Goal: Answer question/provide support: Answer question/provide support

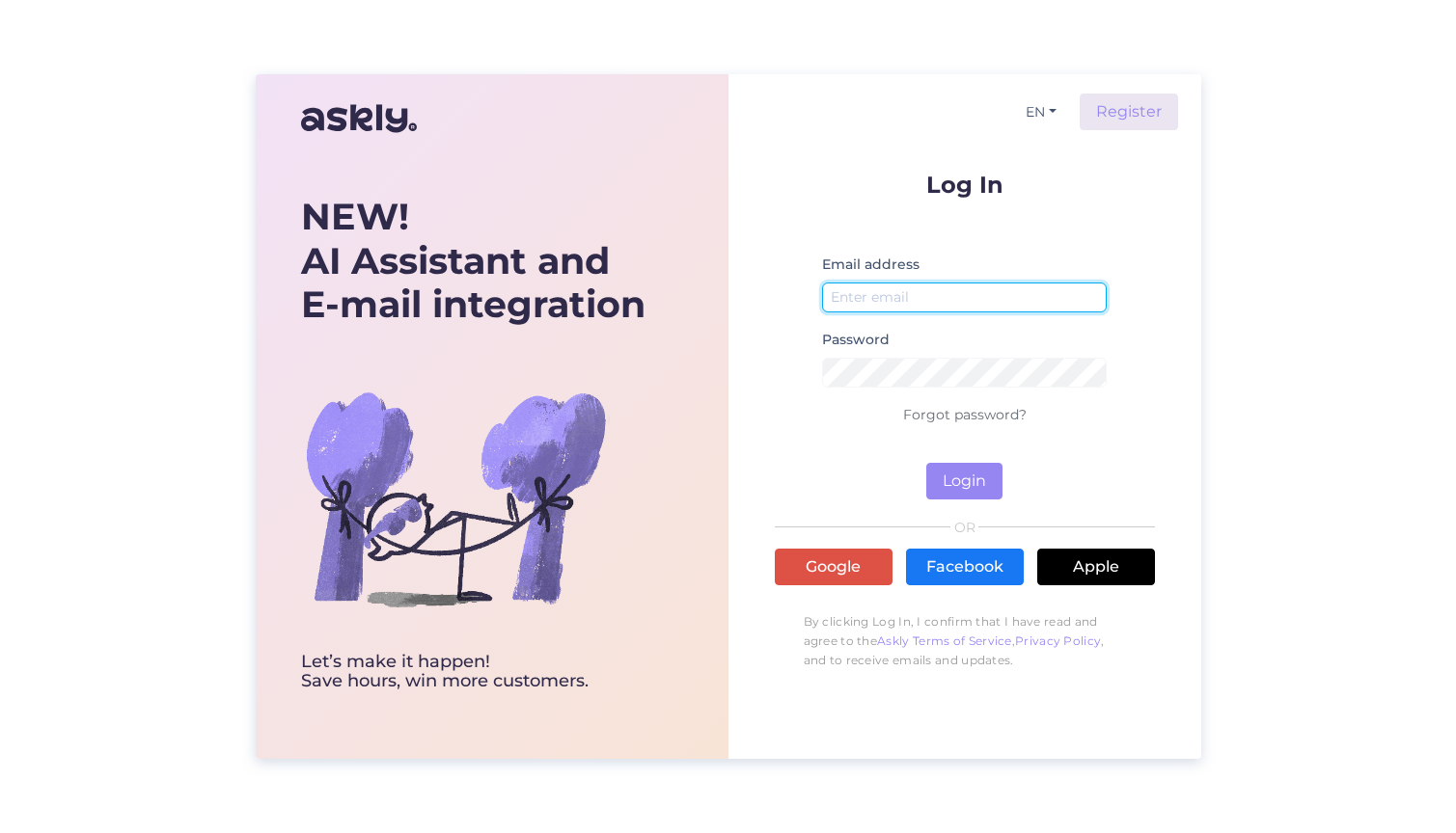
type input "[EMAIL_ADDRESS][DOMAIN_NAME]"
click at [961, 476] on button "Login" at bounding box center [964, 481] width 76 height 37
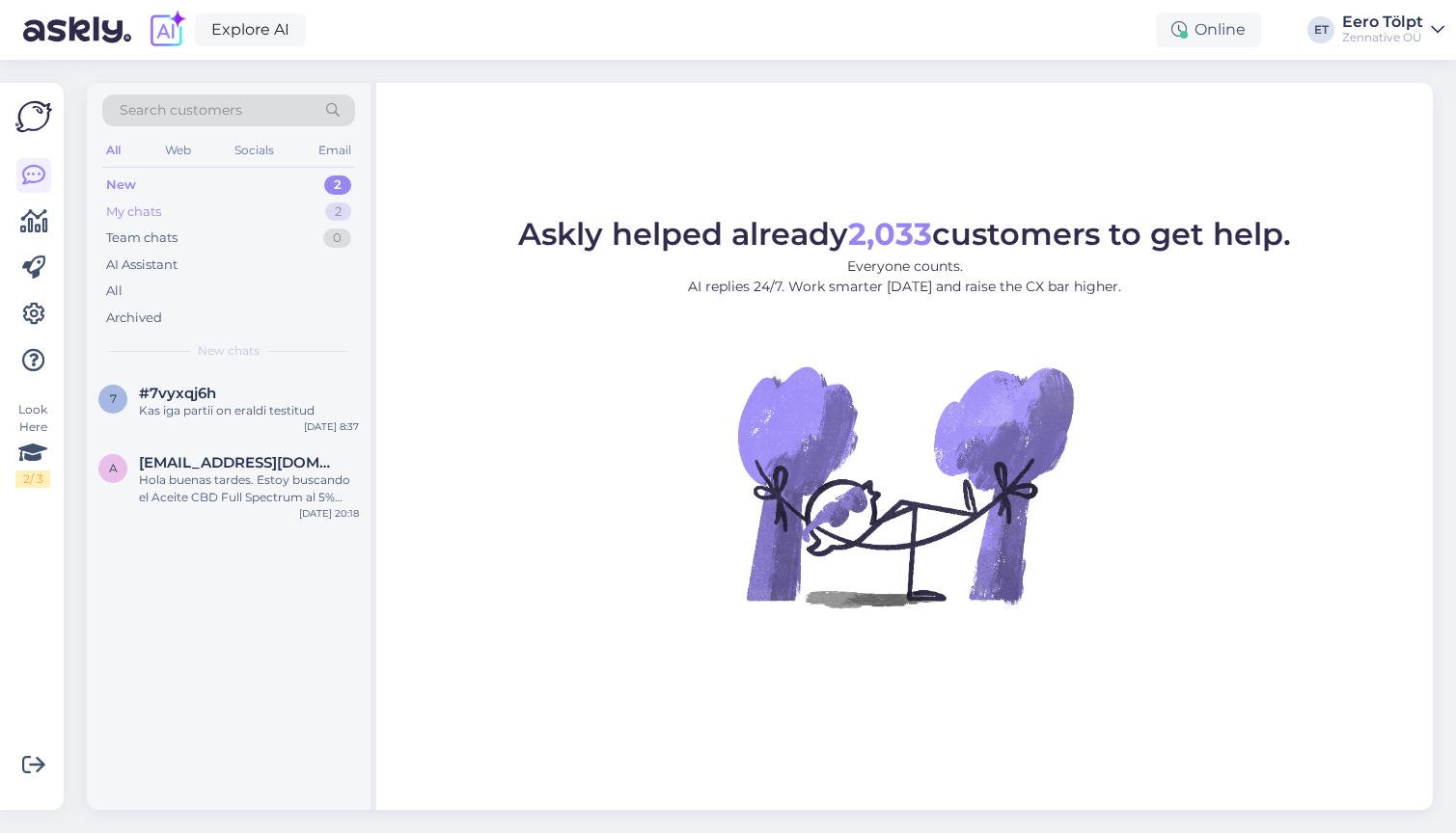
click at [163, 218] on div "My chats 2" at bounding box center [228, 213] width 252 height 27
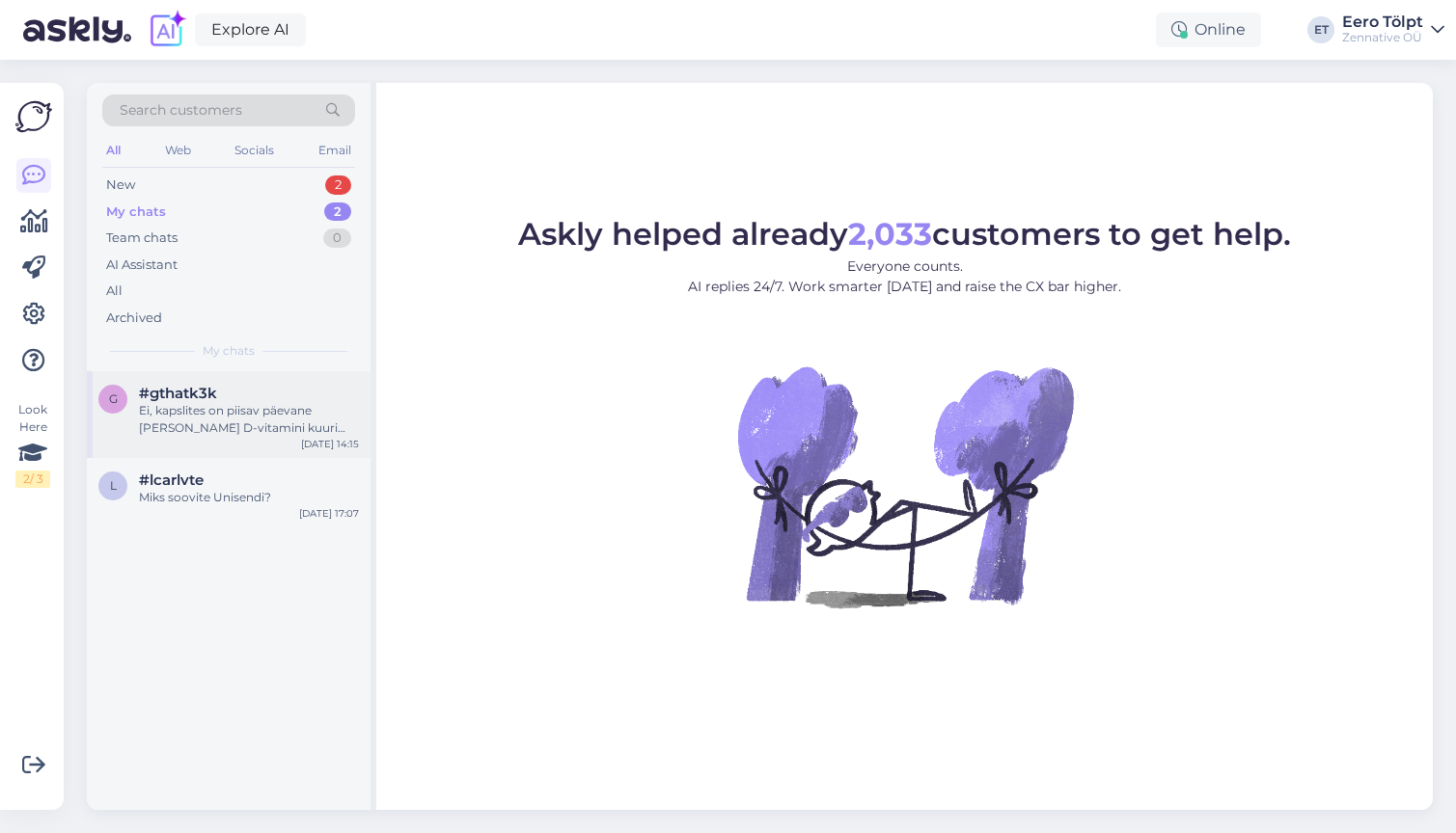
click at [246, 419] on div "Ei, kapslites on piisav päevane [PERSON_NAME] D-vitamini kuuri jaoks" at bounding box center [248, 419] width 219 height 35
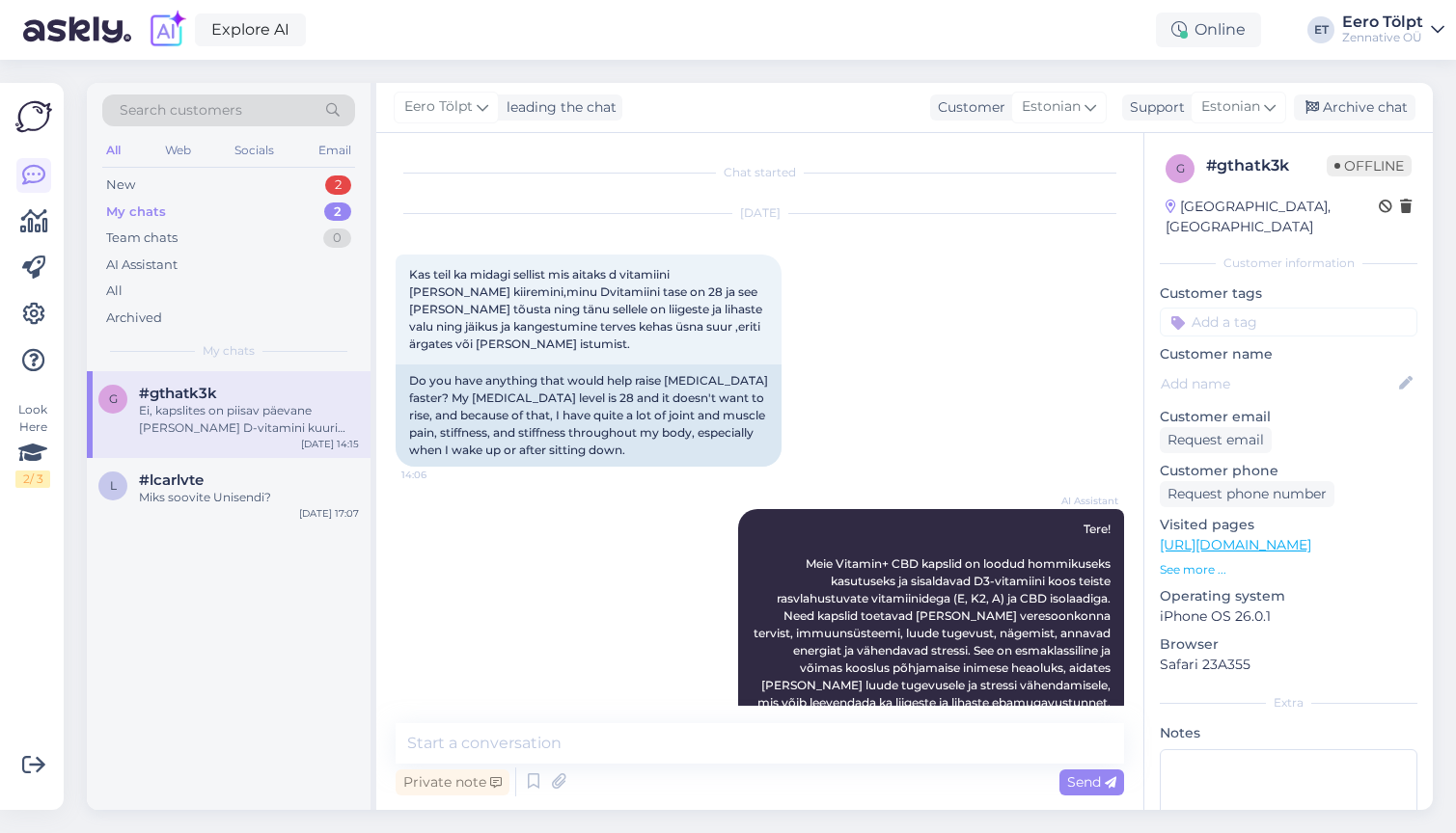
scroll to position [558, 0]
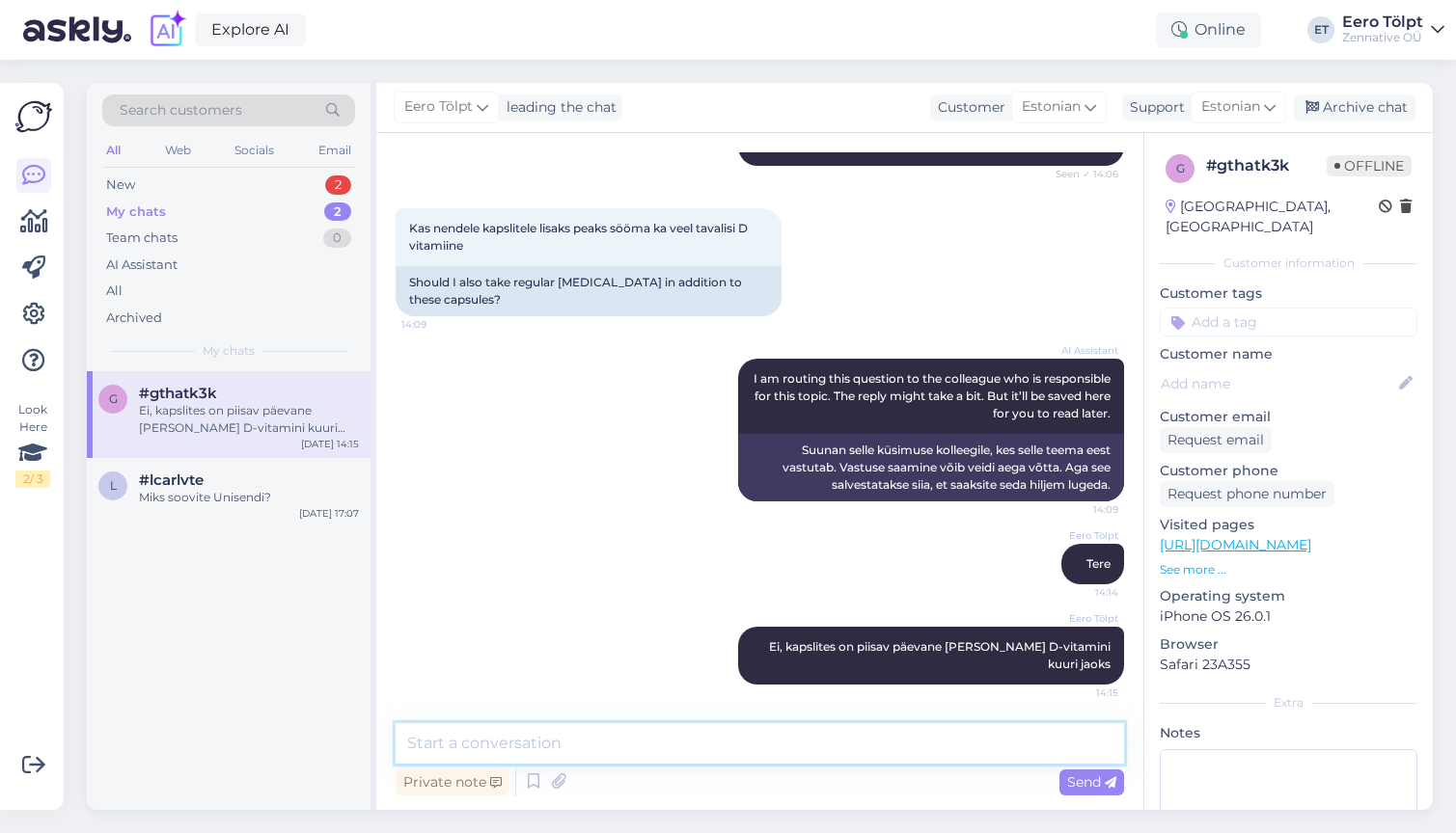
click at [682, 748] on textarea at bounding box center [759, 743] width 728 height 41
paste textarea "20 µg D₃-vitamiini = 800 IU (rahvusvahelist ühikut)"
click at [410, 738] on textarea "20 µg D₃-vitamiini = 800 IU (rahvusvahelist ühikut)" at bounding box center [759, 743] width 728 height 41
type textarea "Ühes kapslis on 20 µg D₃-vitamiini = 800 IU (rahvusvahelist ühikut)"
click at [946, 736] on textarea "Ühes kapslis on 20 µg D₃-vitamiini = 800 IU (rahvusvahelist ühikut)" at bounding box center [759, 743] width 728 height 41
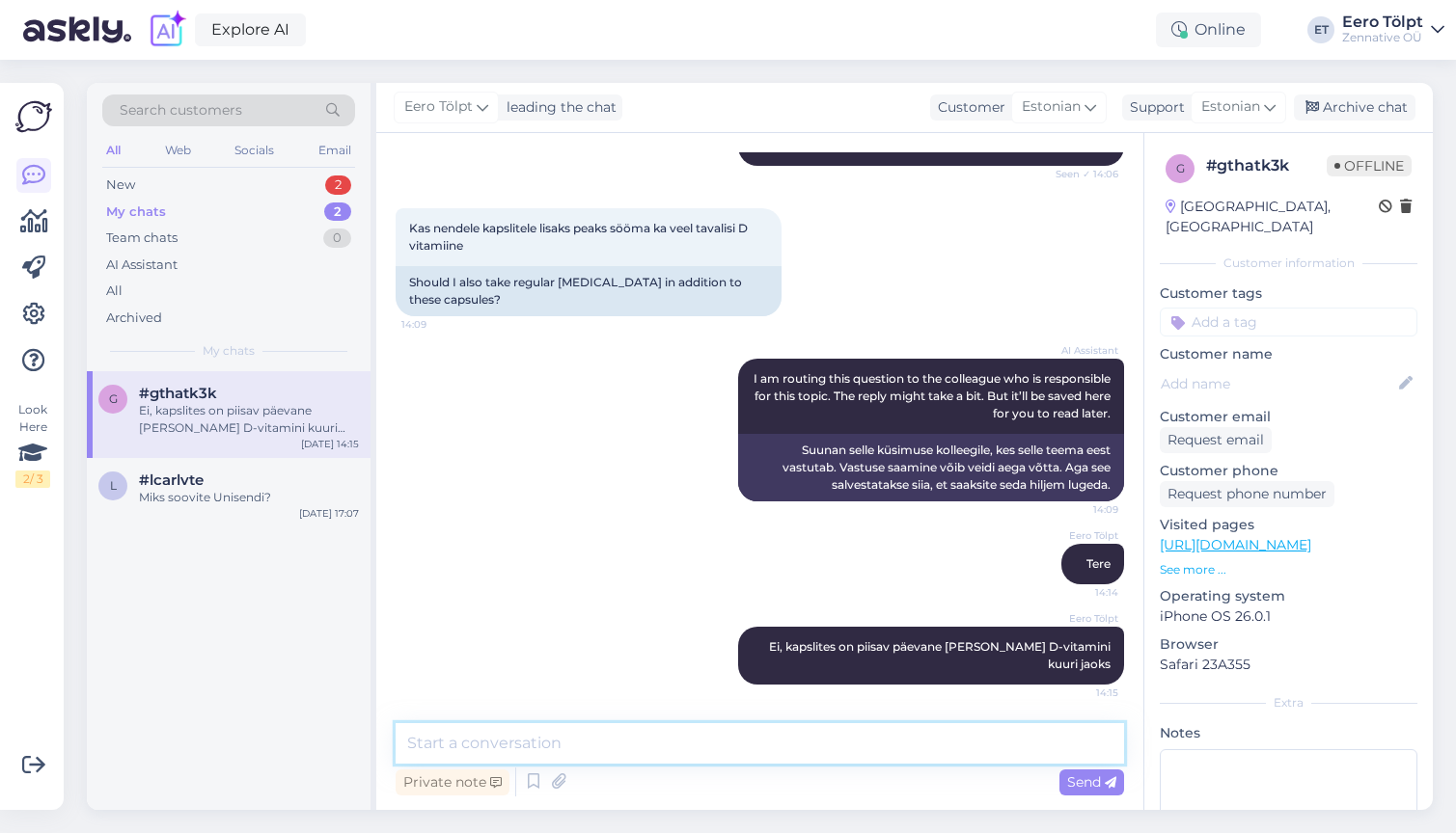
scroll to position [657, 0]
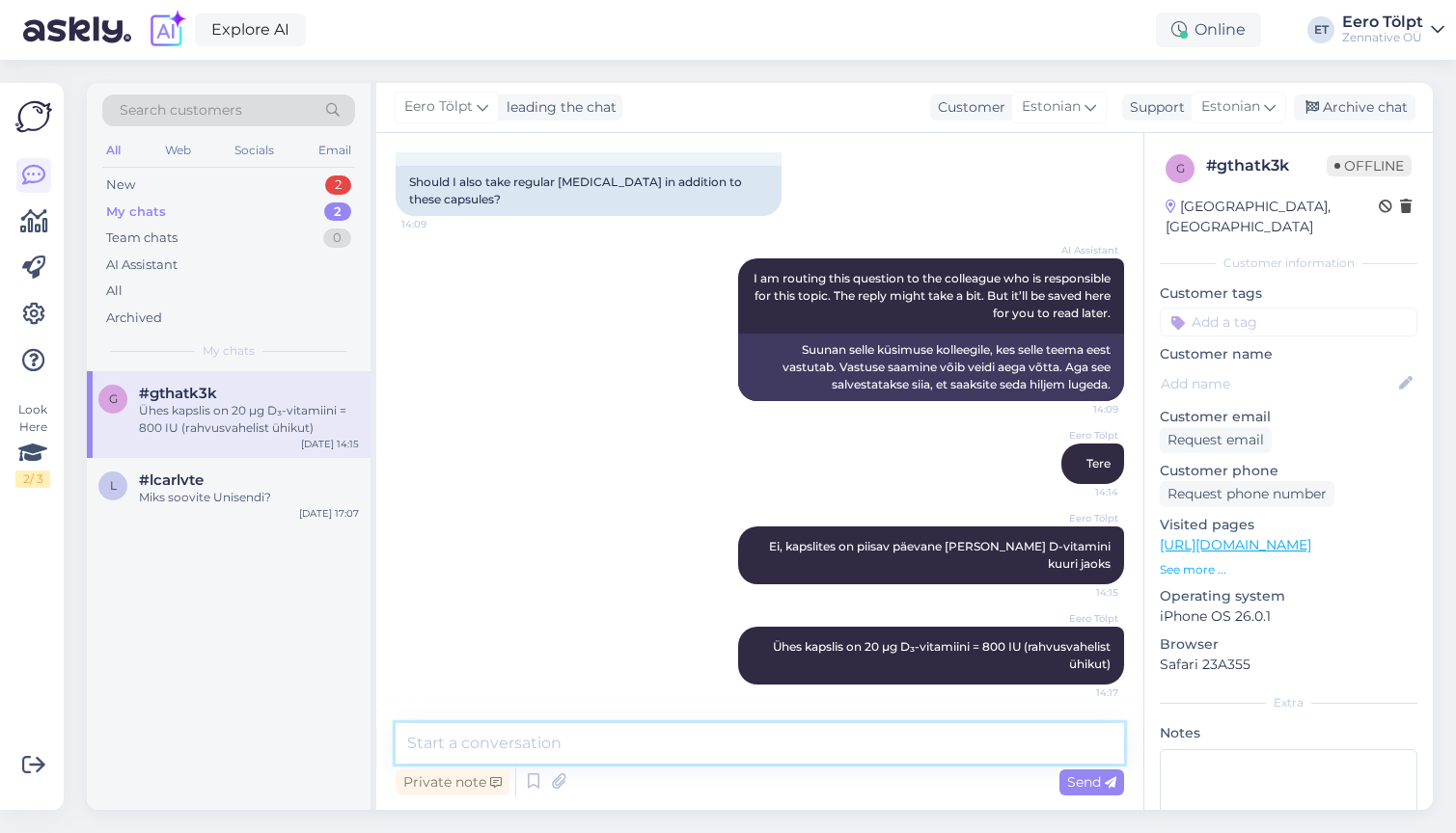
paste textarea "Tavalisele täiskasvanule (18–70 a) katab 20 µg D₃-vitamiini umbes 130% päevases…"
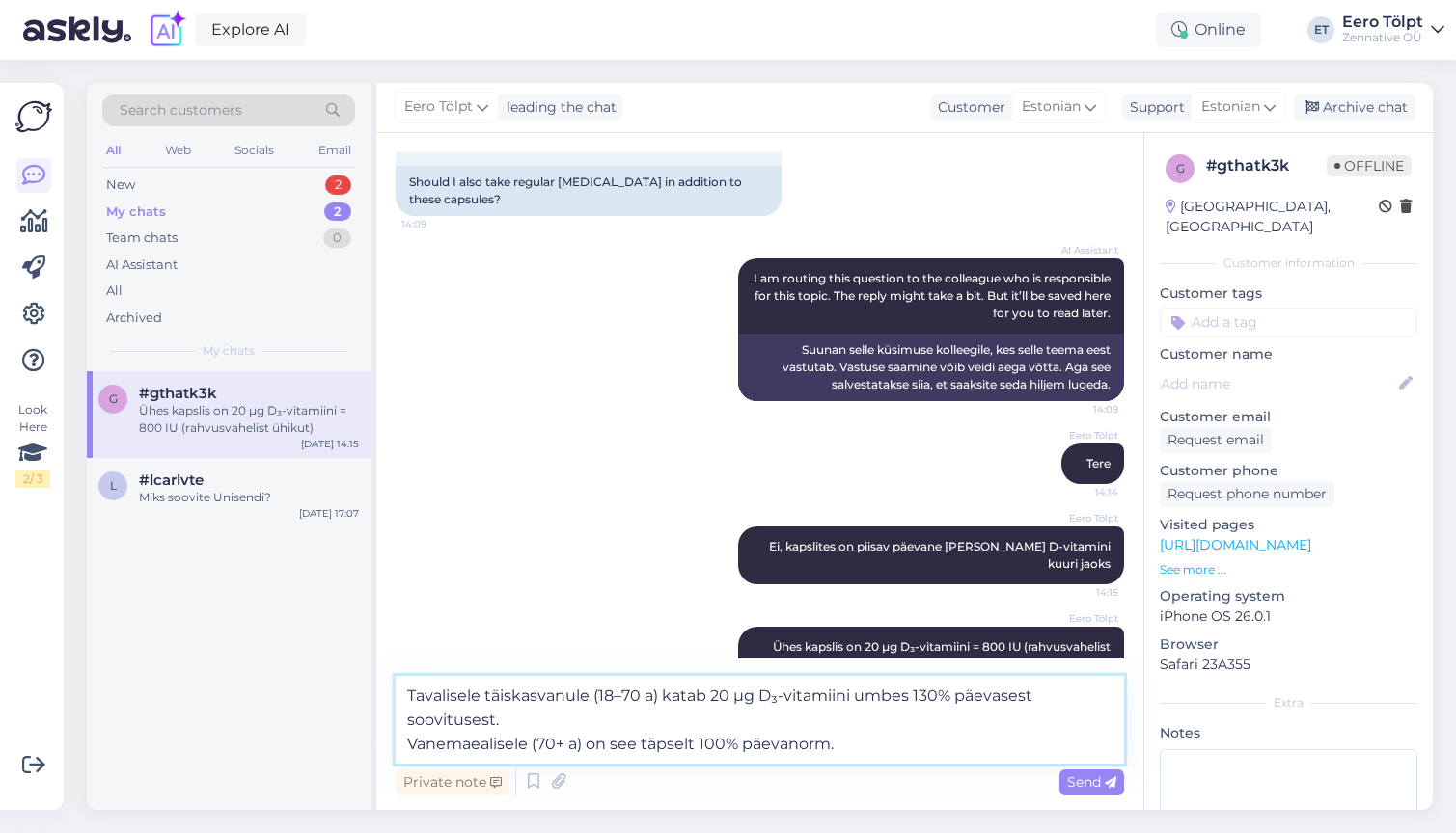
click at [535, 719] on textarea "Tavalisele täiskasvanule (18–70 a) katab 20 µg D₃-vitamiini umbes 130% päevases…" at bounding box center [759, 719] width 728 height 88
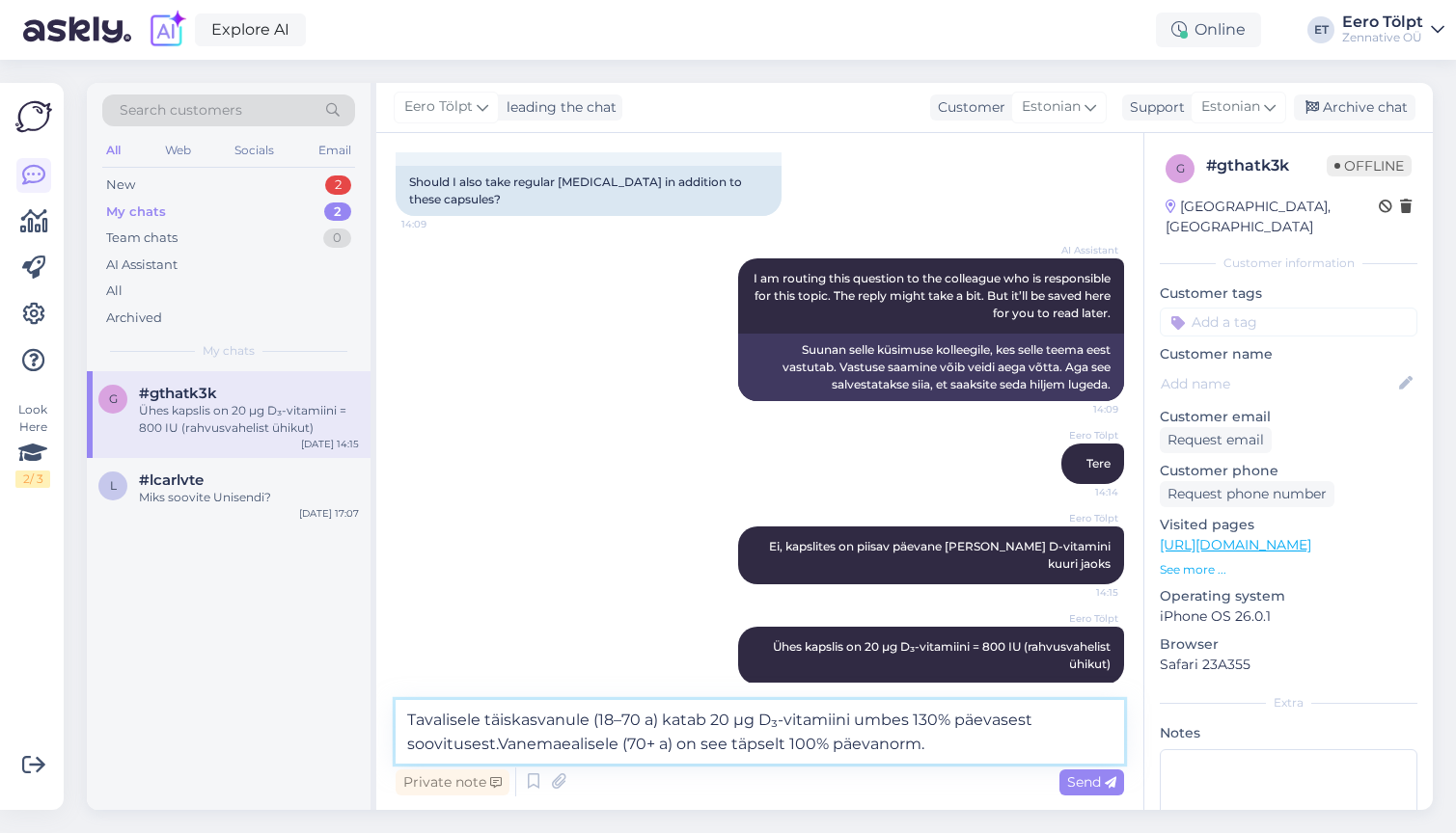
type textarea "Tavalisele täiskasvanule (18–70 a) katab 20 µg D₃-vitamiini umbes 130% päevases…"
click at [962, 746] on textarea "Tavalisele täiskasvanule (18–70 a) katab 20 µg D₃-vitamiini umbes 130% päevases…" at bounding box center [759, 732] width 728 height 64
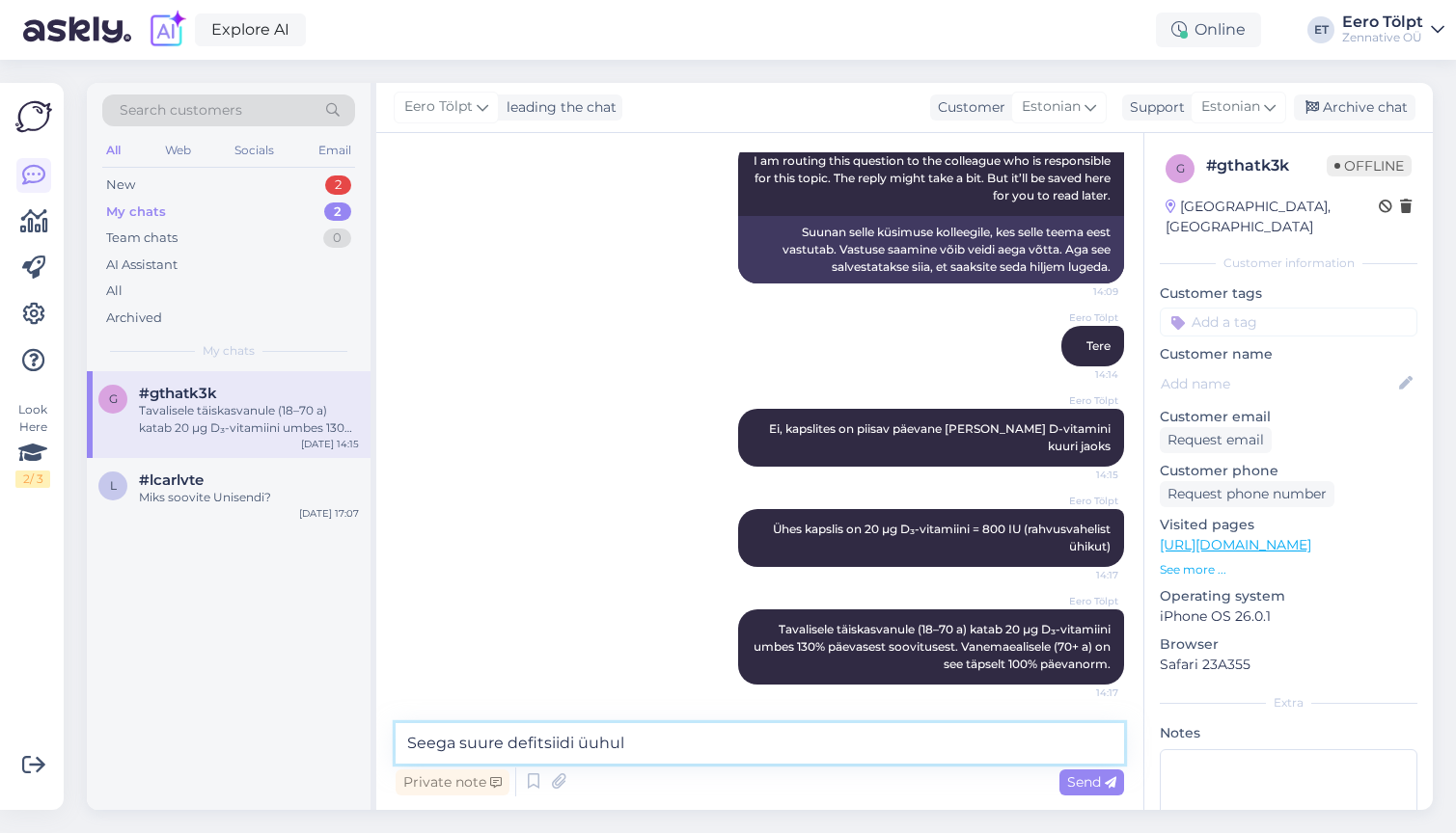
scroll to position [775, 0]
click at [593, 742] on textarea "Seega suure defitsiidi üuhul" at bounding box center [759, 743] width 728 height 41
click at [643, 738] on textarea "Seega suure defitsiidi puhul" at bounding box center [759, 743] width 728 height 41
type textarea "Seega suure defitsiidi puhul võib [PERSON_NAME] täiendavat d3 vitamiini"
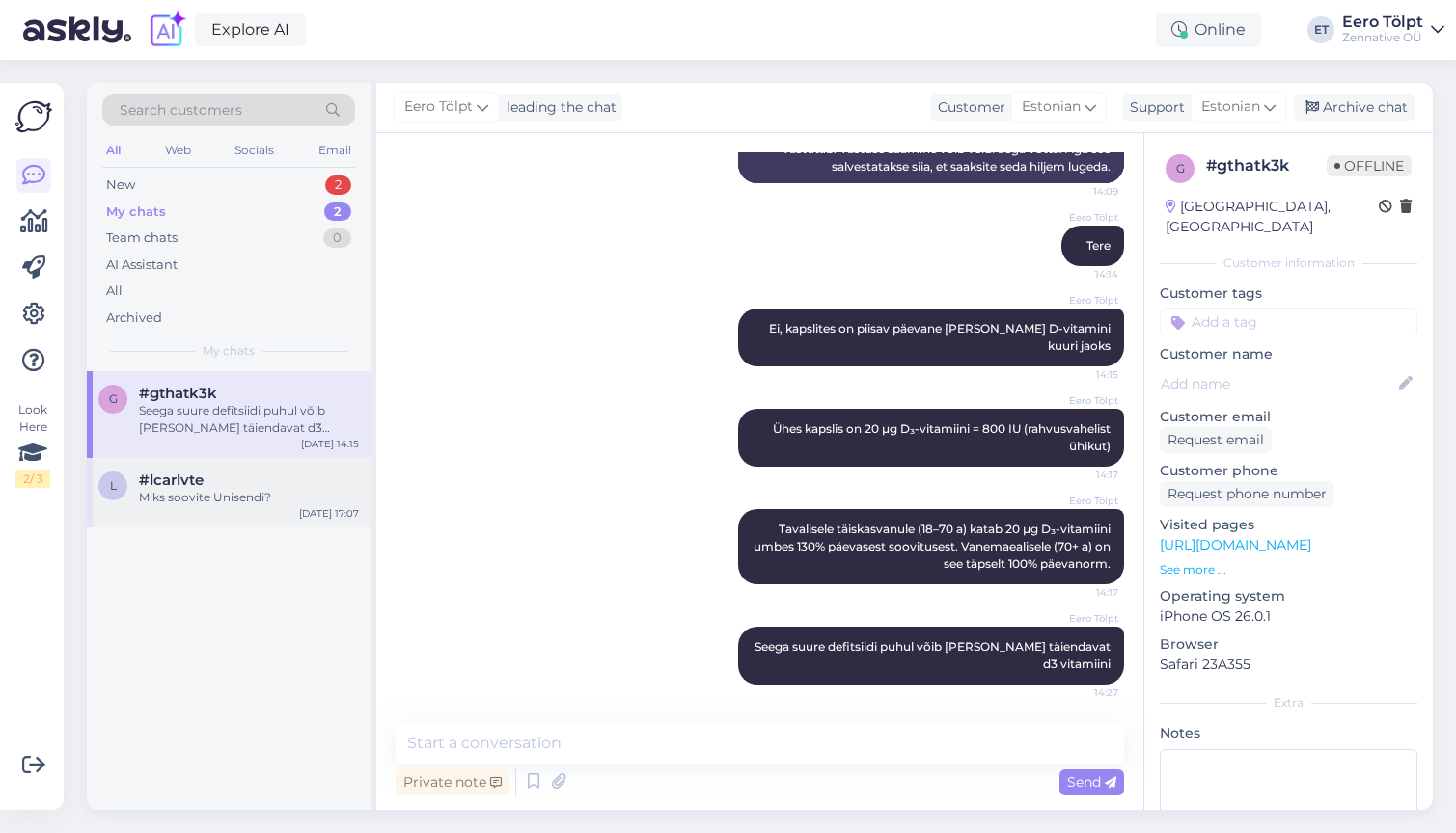
click at [239, 501] on div "Miks soovite Unisendi?" at bounding box center [248, 498] width 219 height 17
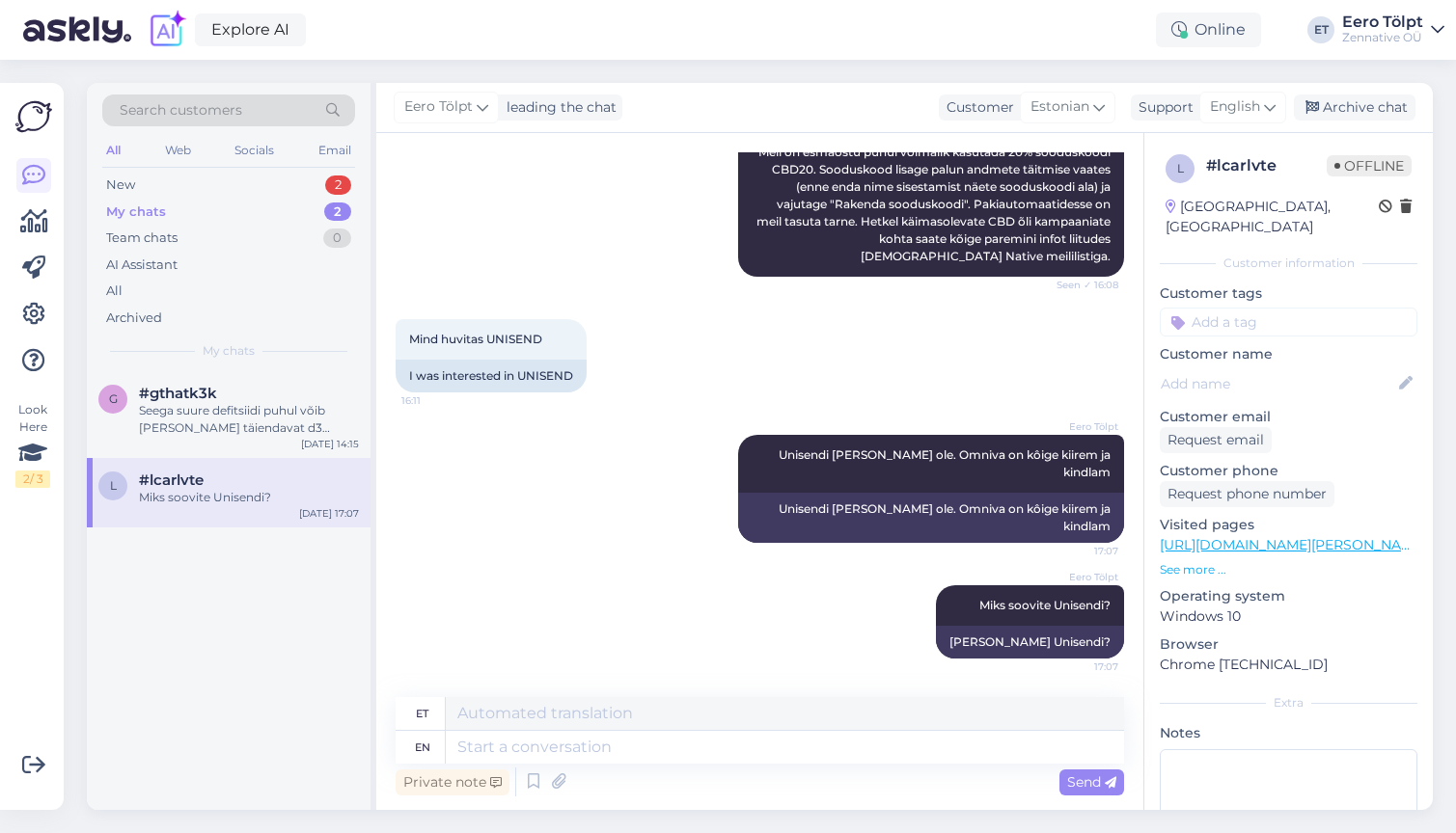
scroll to position [273, 0]
